Goal: Information Seeking & Learning: Find specific fact

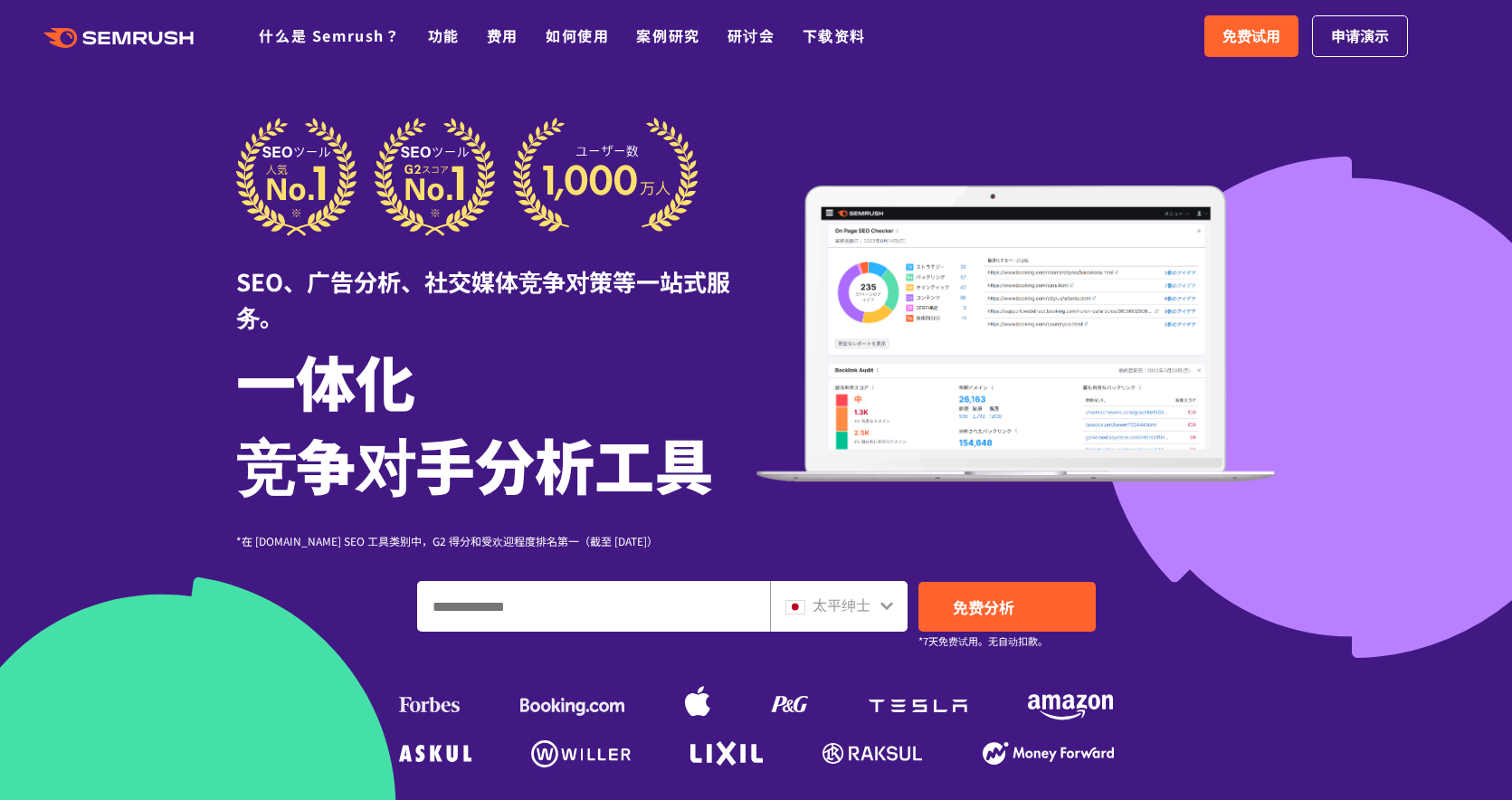
click at [1140, 124] on div "SEO、广告分析、社交媒体竞争对策等一站式服务。 一体化 竞争对手分析工具 *在 [DOMAIN_NAME] SEO 工具类别中，G2 得分和受欢迎程度排名第…" at bounding box center [757, 333] width 1041 height 432
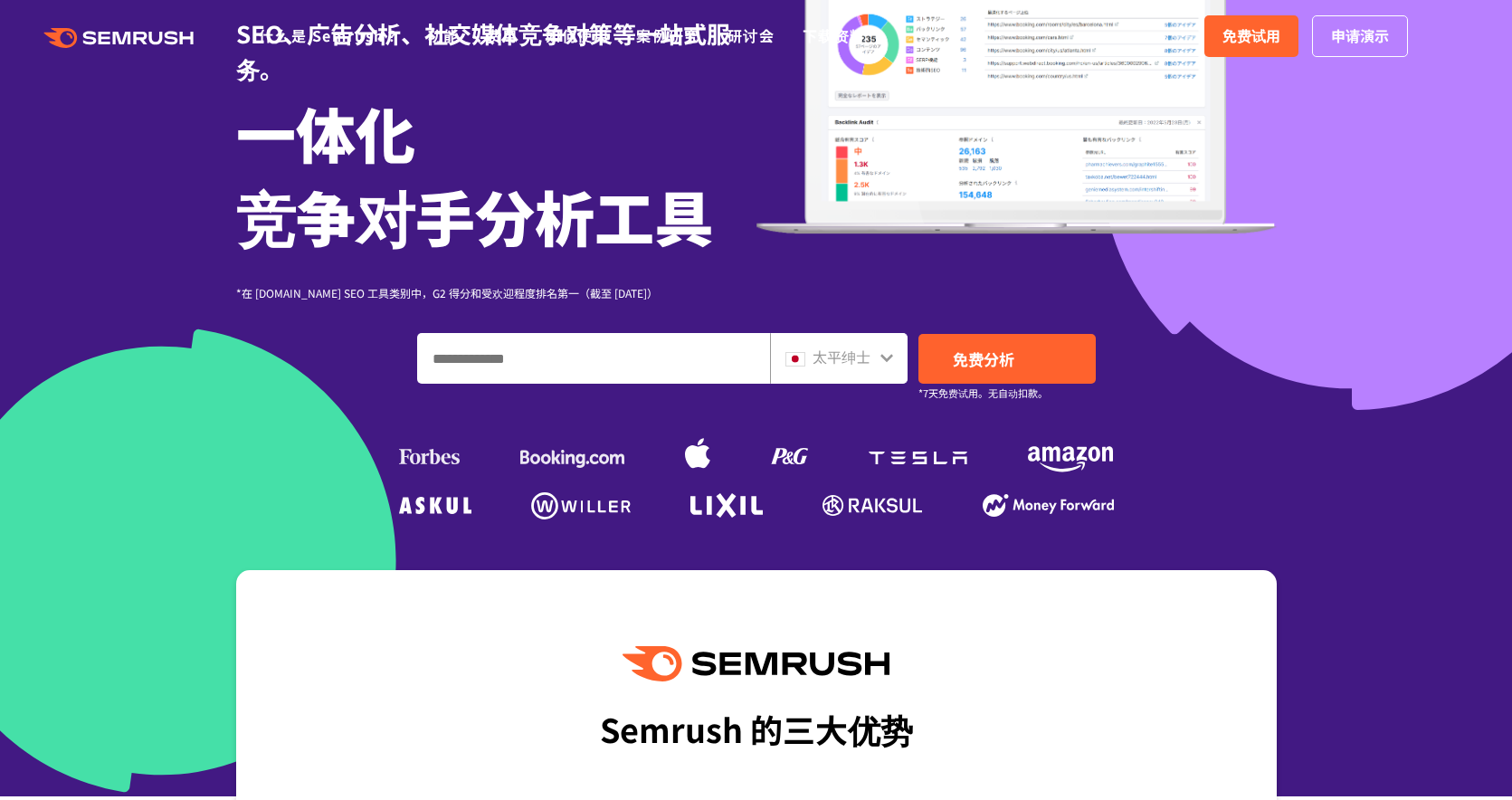
scroll to position [362, 0]
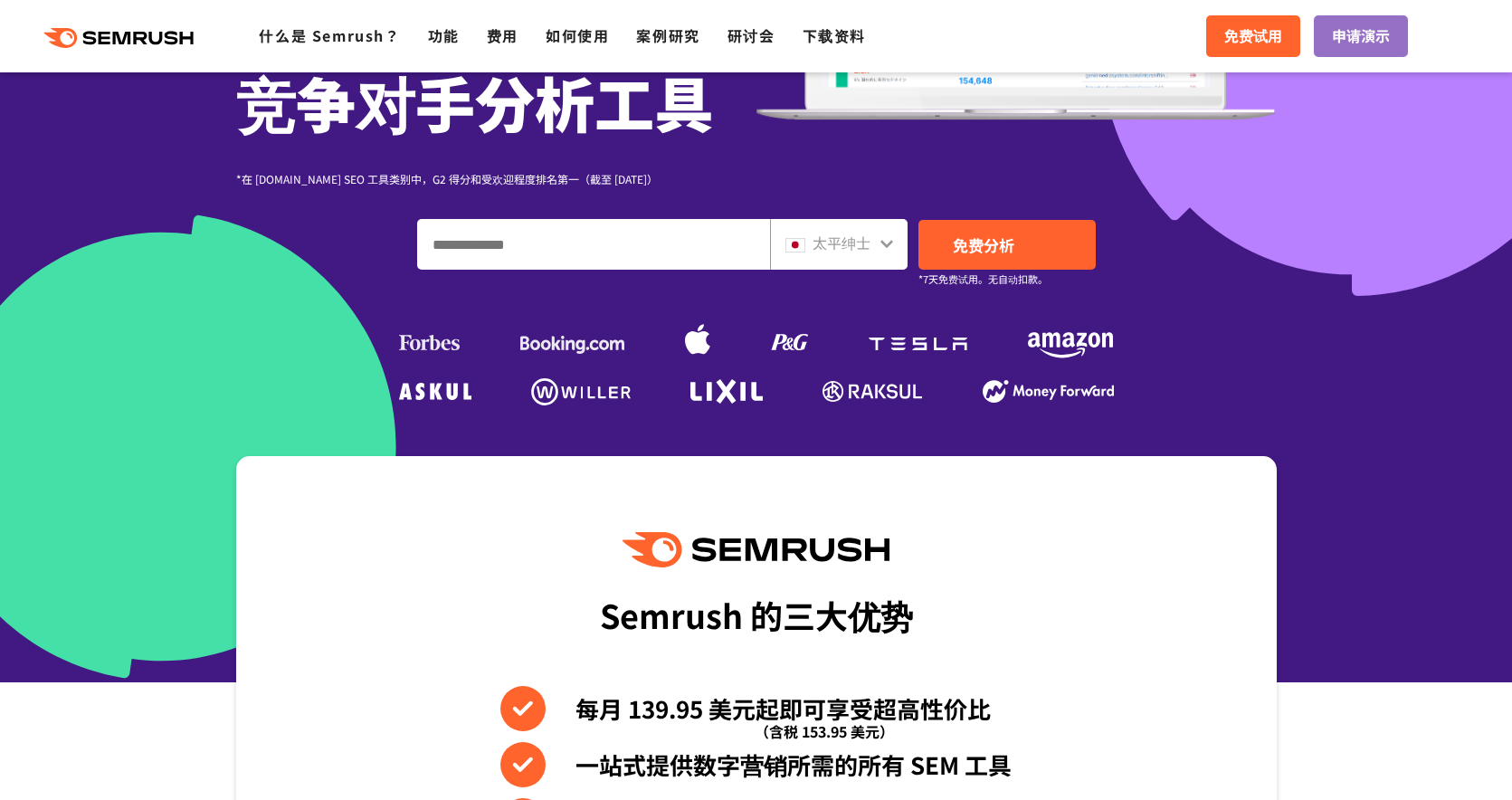
click at [673, 261] on input "输入域名、关键字或 URL" at bounding box center [594, 244] width 352 height 49
click at [673, 249] on input "输入域名、关键字或 URL" at bounding box center [594, 244] width 352 height 49
type input "*"
click at [887, 255] on div "太平绅士" at bounding box center [839, 244] width 137 height 51
click at [890, 249] on icon at bounding box center [887, 244] width 15 height 15
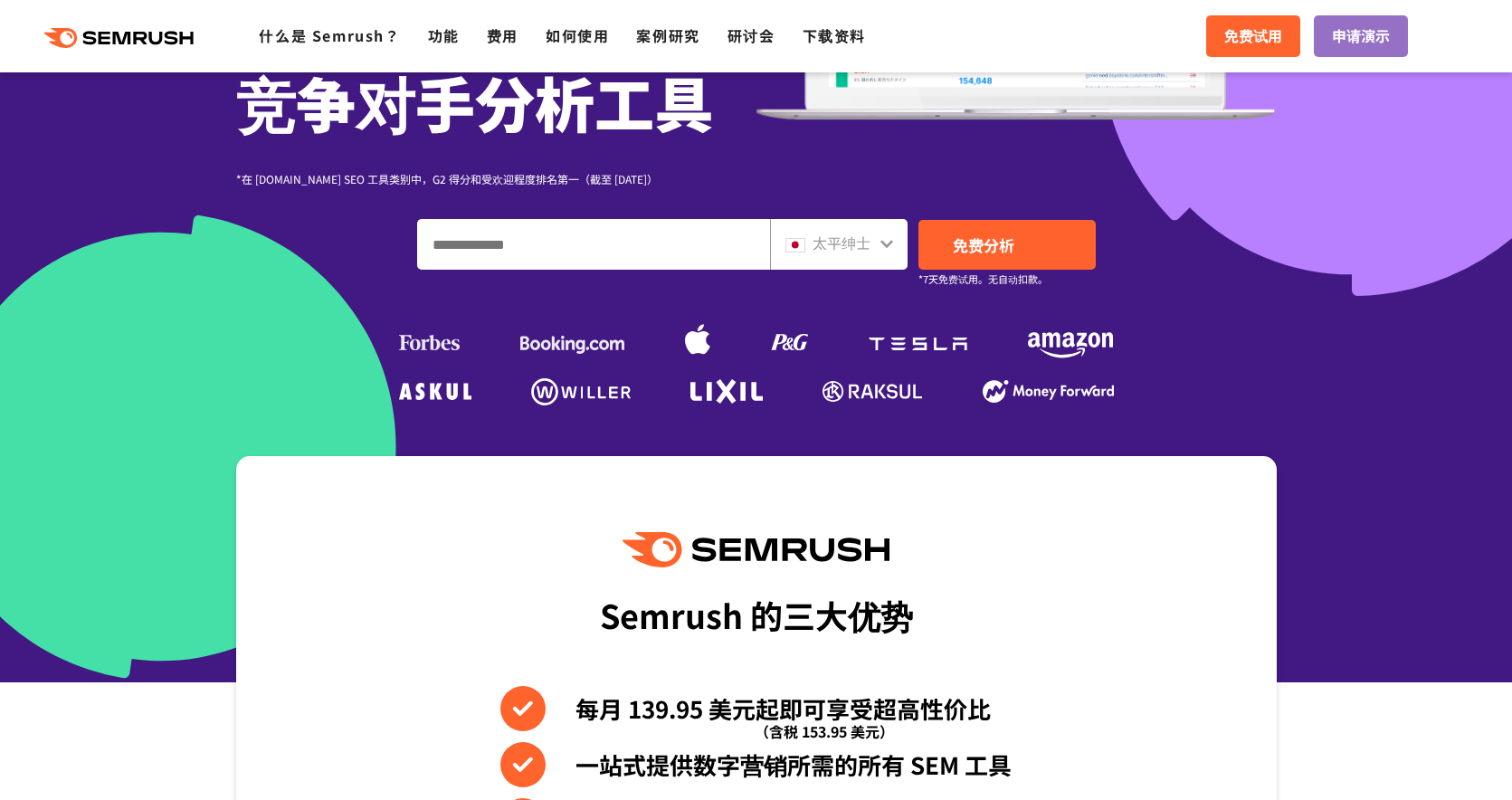
click at [883, 242] on icon at bounding box center [887, 244] width 13 height 8
click at [814, 240] on font "太平绅士" at bounding box center [841, 242] width 58 height 21
drag, startPoint x: 679, startPoint y: 237, endPoint x: 622, endPoint y: 235, distance: 57.0
click at [677, 237] on input "输入域名、关键字或 URL" at bounding box center [594, 244] width 352 height 49
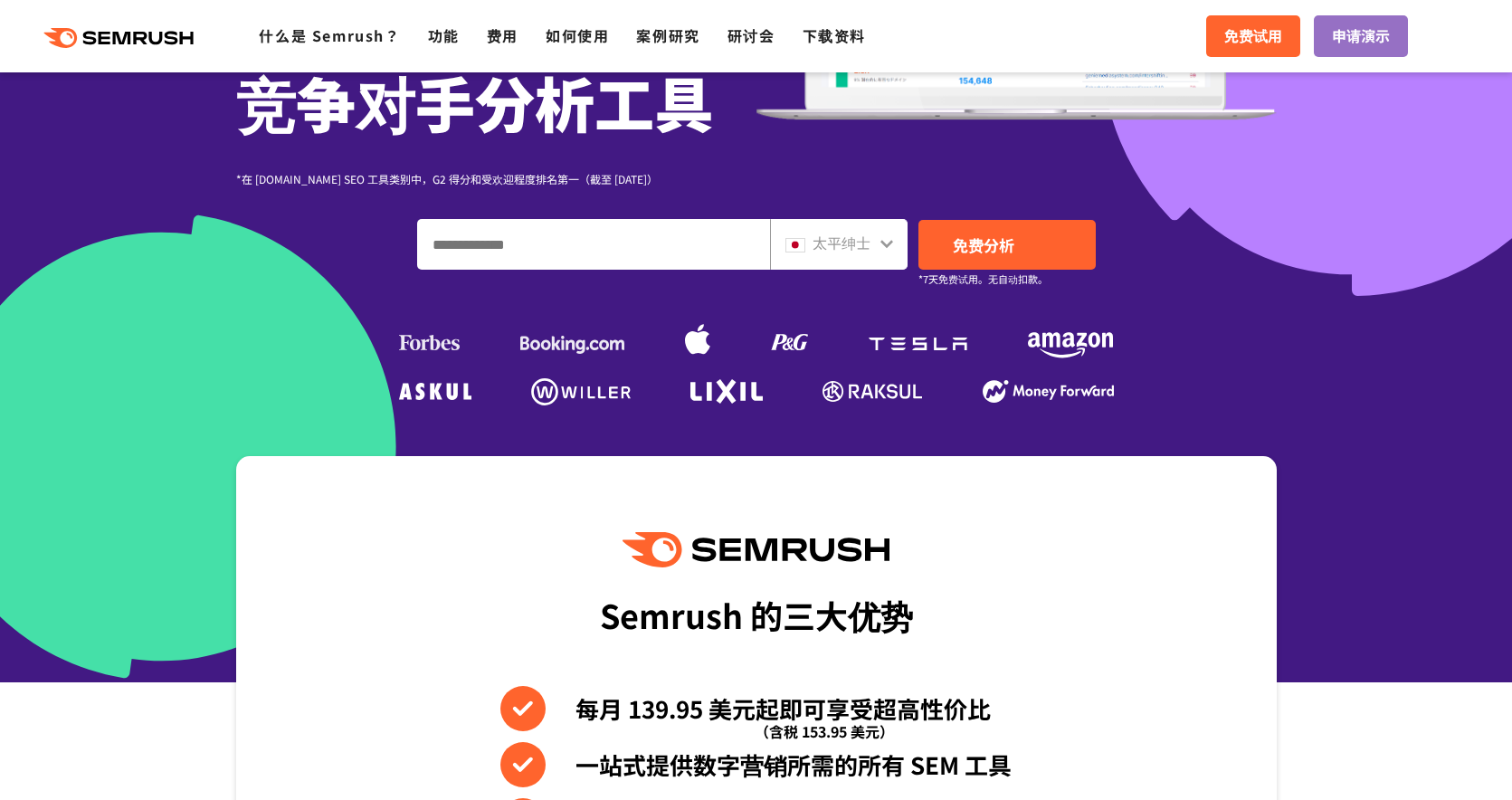
click at [621, 234] on input "输入域名、关键字或 URL" at bounding box center [594, 244] width 352 height 49
type input "*"
